Goal: Task Accomplishment & Management: Manage account settings

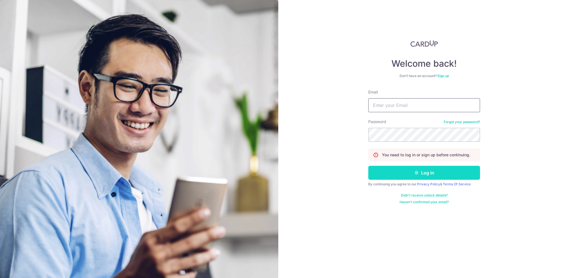
type input "[PERSON_NAME][EMAIL_ADDRESS][DOMAIN_NAME]"
click at [438, 173] on button "Log in" at bounding box center [425, 173] width 112 height 14
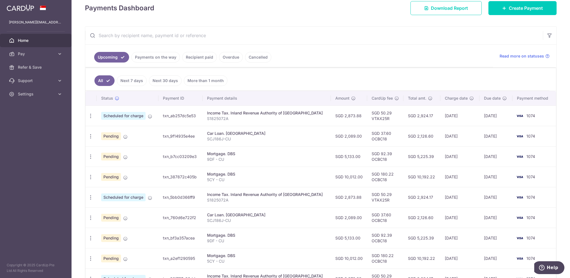
scroll to position [152, 0]
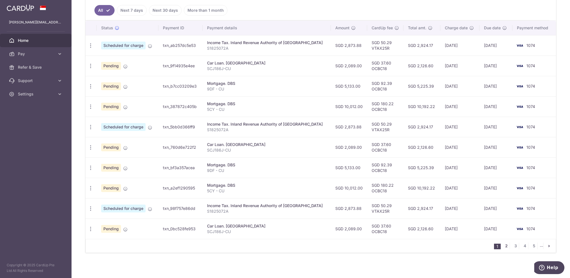
click at [504, 245] on link "2" at bounding box center [506, 246] width 7 height 7
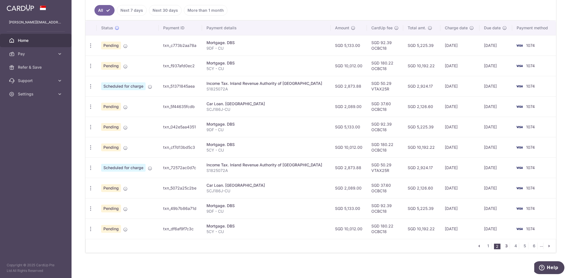
click at [506, 244] on link "3" at bounding box center [506, 246] width 7 height 7
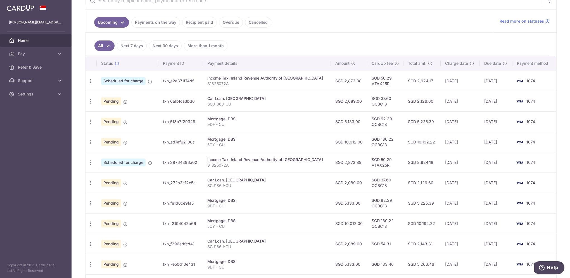
scroll to position [40, 0]
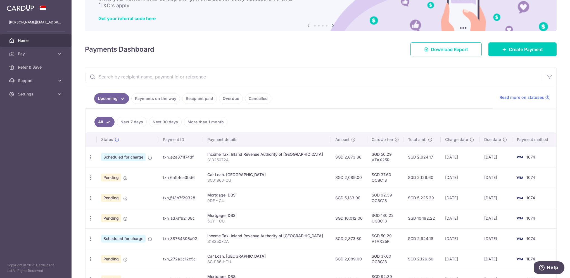
click at [112, 96] on link "Upcoming" at bounding box center [111, 98] width 35 height 11
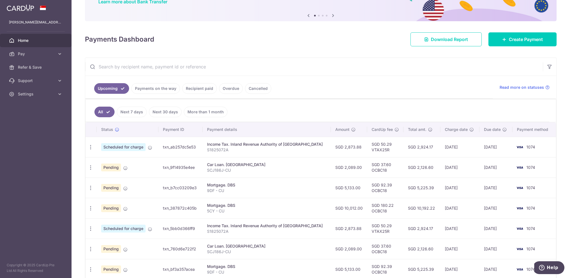
scroll to position [0, 0]
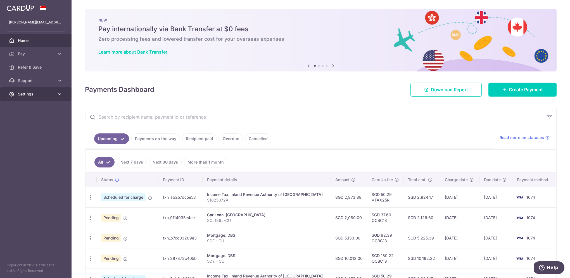
click at [61, 93] on icon at bounding box center [60, 94] width 6 height 6
click at [32, 122] on span "Logout" at bounding box center [36, 121] width 37 height 6
